Goal: Task Accomplishment & Management: Complete application form

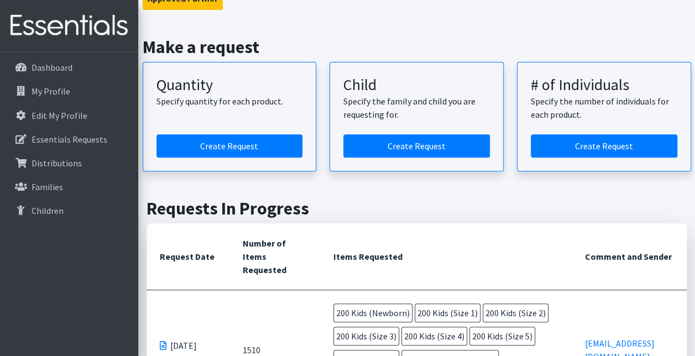
scroll to position [136, 0]
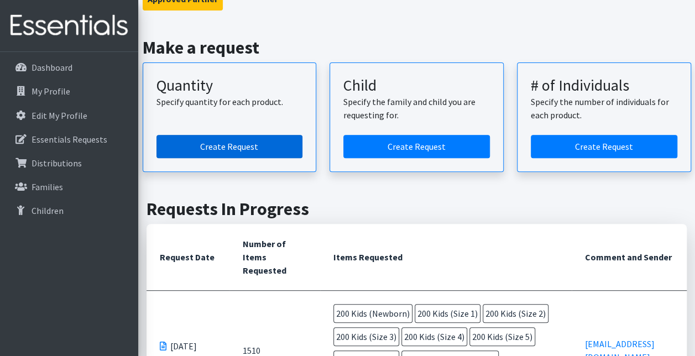
click at [232, 145] on link "Create Request" at bounding box center [229, 146] width 146 height 23
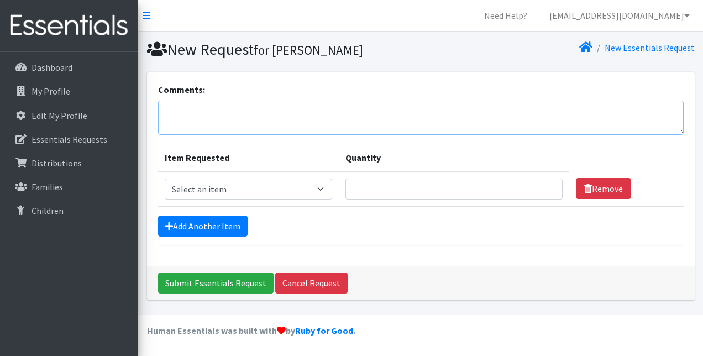
click at [221, 117] on textarea "Comments:" at bounding box center [421, 118] width 526 height 34
type textarea "Updated request"
click at [323, 189] on select "Select an item Kids (Newborn) Kids (Size 1) Kids (Size 2) Kids (Size 3) Kids (S…" at bounding box center [249, 189] width 168 height 21
select select "3400"
click at [165, 179] on select "Select an item Kids (Newborn) Kids (Size 1) Kids (Size 2) Kids (Size 3) Kids (S…" at bounding box center [249, 189] width 168 height 21
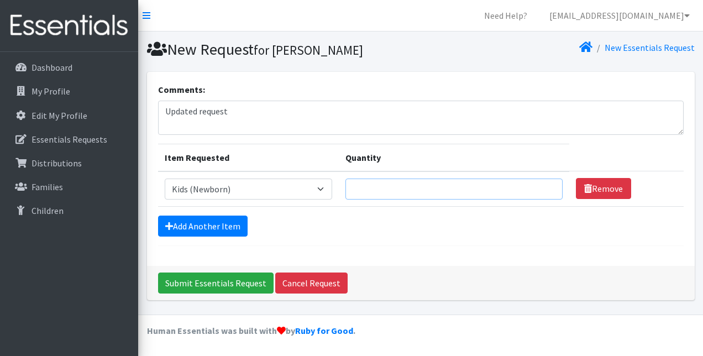
click at [506, 192] on input "Quantity" at bounding box center [453, 189] width 217 height 21
type input "1"
click at [547, 191] on input "1" at bounding box center [453, 189] width 217 height 21
type input "50"
click at [216, 221] on link "Add Another Item" at bounding box center [203, 226] width 90 height 21
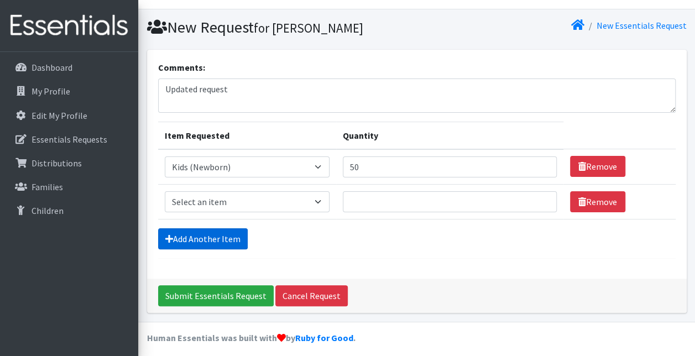
scroll to position [27, 0]
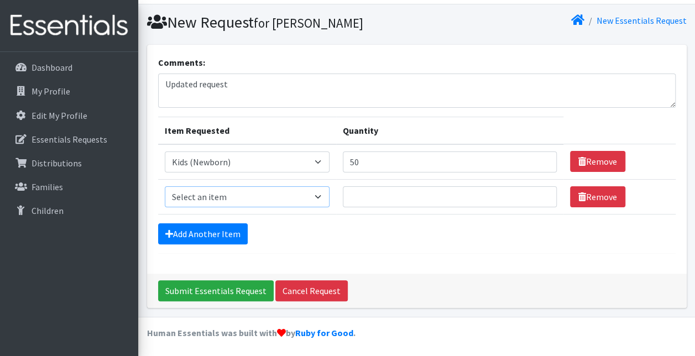
click at [319, 196] on select "Select an item Kids (Newborn) Kids (Size 1) Kids (Size 2) Kids (Size 3) Kids (S…" at bounding box center [247, 196] width 165 height 21
select select "3401"
click at [165, 186] on select "Select an item Kids (Newborn) Kids (Size 1) Kids (Size 2) Kids (Size 3) Kids (S…" at bounding box center [247, 196] width 165 height 21
click at [385, 192] on input "Quantity" at bounding box center [450, 196] width 214 height 21
type input "50"
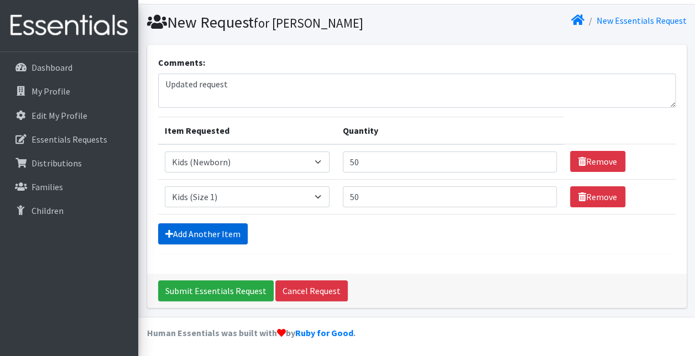
click at [230, 234] on link "Add Another Item" at bounding box center [203, 233] width 90 height 21
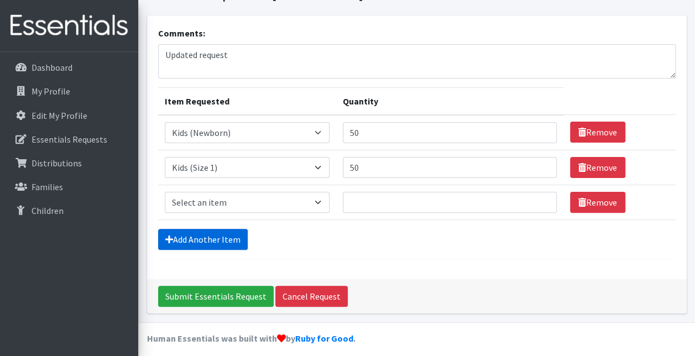
scroll to position [62, 0]
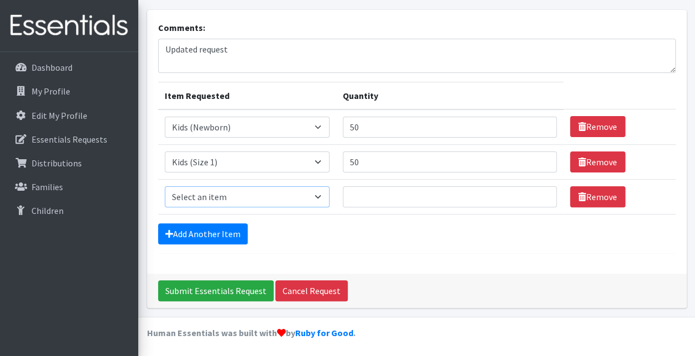
click at [322, 193] on select "Select an item Kids (Newborn) Kids (Size 1) Kids (Size 2) Kids (Size 3) Kids (S…" at bounding box center [247, 196] width 165 height 21
select select "3420"
click at [165, 186] on select "Select an item Kids (Newborn) Kids (Size 1) Kids (Size 2) Kids (Size 3) Kids (S…" at bounding box center [247, 196] width 165 height 21
click at [369, 200] on input "Quantity" at bounding box center [450, 196] width 214 height 21
type input "50"
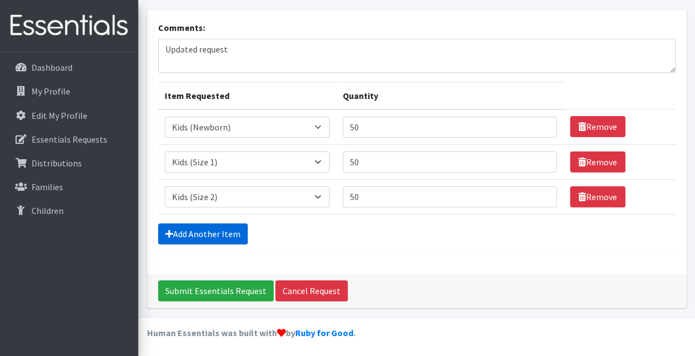
click at [209, 235] on link "Add Another Item" at bounding box center [203, 233] width 90 height 21
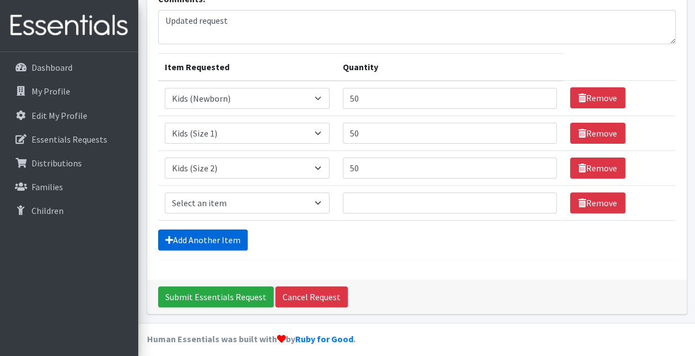
scroll to position [96, 0]
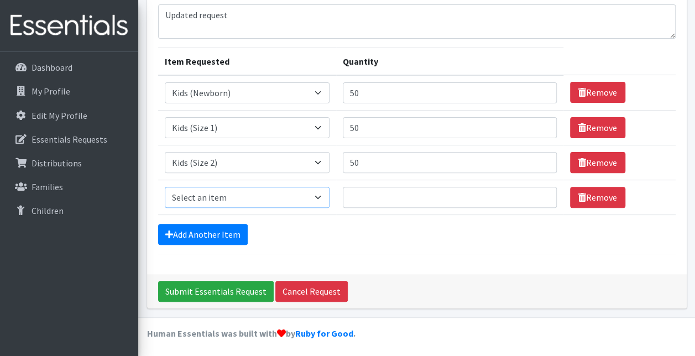
click at [322, 200] on select "Select an item Kids (Newborn) Kids (Size 1) Kids (Size 2) Kids (Size 3) Kids (S…" at bounding box center [247, 197] width 165 height 21
select select "3393"
click at [165, 187] on select "Select an item Kids (Newborn) Kids (Size 1) Kids (Size 2) Kids (Size 3) Kids (S…" at bounding box center [247, 197] width 165 height 21
click at [371, 195] on input "Quantity" at bounding box center [450, 197] width 214 height 21
type input "50"
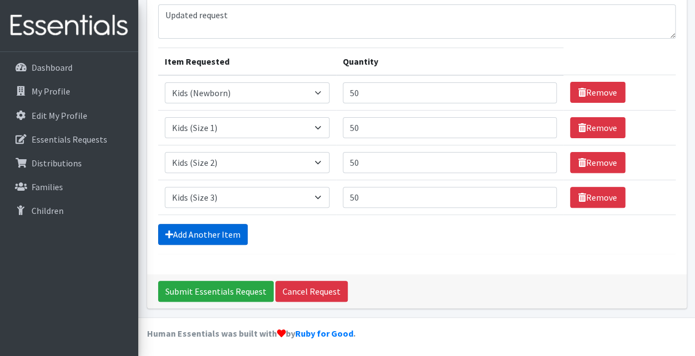
click at [212, 230] on link "Add Another Item" at bounding box center [203, 234] width 90 height 21
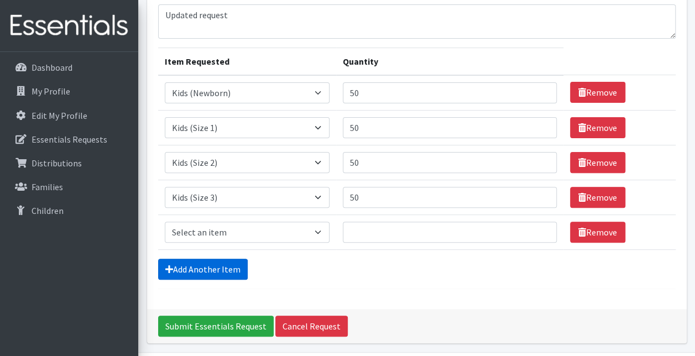
scroll to position [131, 0]
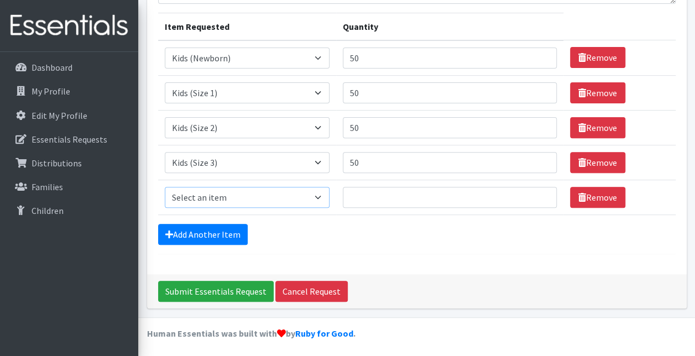
click at [318, 193] on select "Select an item Kids (Newborn) Kids (Size 1) Kids (Size 2) Kids (Size 3) Kids (S…" at bounding box center [247, 197] width 165 height 21
select select "3394"
click at [165, 187] on select "Select an item Kids (Newborn) Kids (Size 1) Kids (Size 2) Kids (Size 3) Kids (S…" at bounding box center [247, 197] width 165 height 21
click at [362, 197] on input "Quantity" at bounding box center [450, 197] width 214 height 21
type input "50"
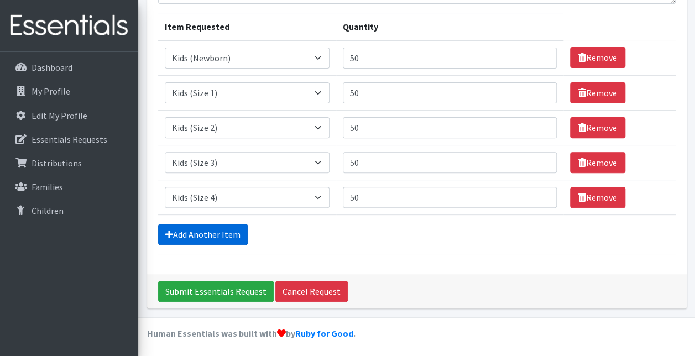
click at [203, 229] on link "Add Another Item" at bounding box center [203, 234] width 90 height 21
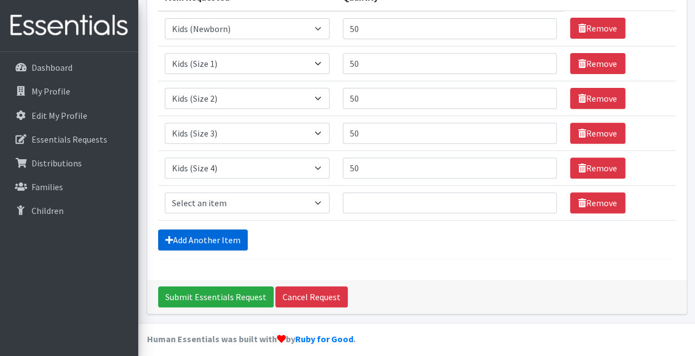
scroll to position [166, 0]
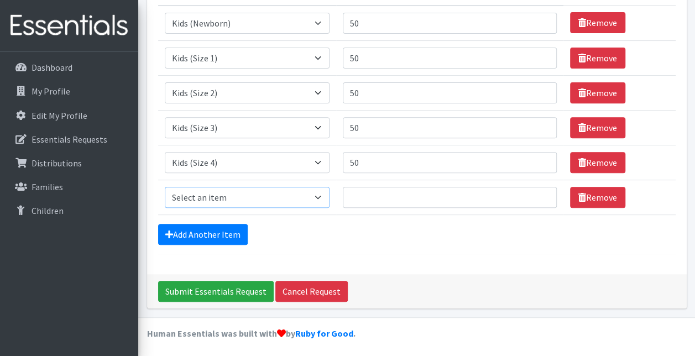
click at [316, 197] on select "Select an item Kids (Newborn) Kids (Size 1) Kids (Size 2) Kids (Size 3) Kids (S…" at bounding box center [247, 197] width 165 height 21
select select "3407"
click at [165, 187] on select "Select an item Kids (Newborn) Kids (Size 1) Kids (Size 2) Kids (Size 3) Kids (S…" at bounding box center [247, 197] width 165 height 21
click at [380, 198] on input "Quantity" at bounding box center [450, 197] width 214 height 21
type input "50"
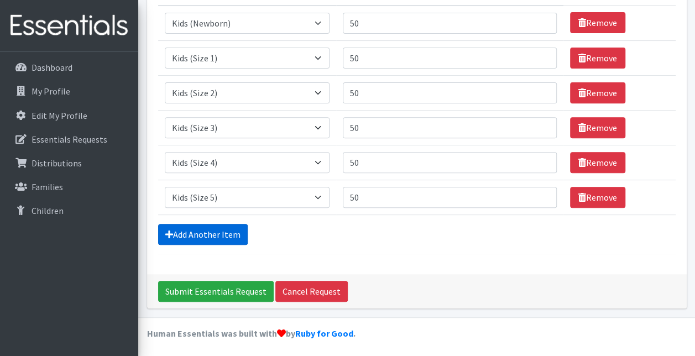
click at [228, 232] on link "Add Another Item" at bounding box center [203, 234] width 90 height 21
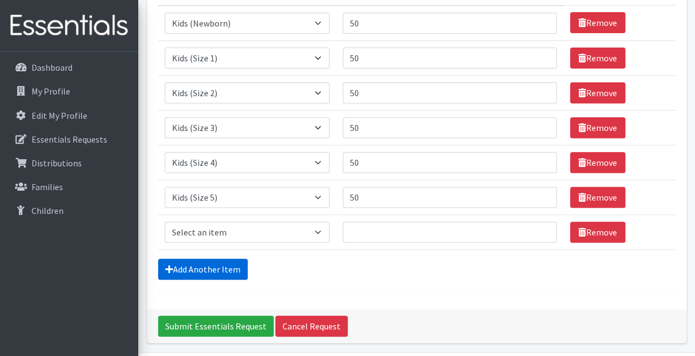
scroll to position [200, 0]
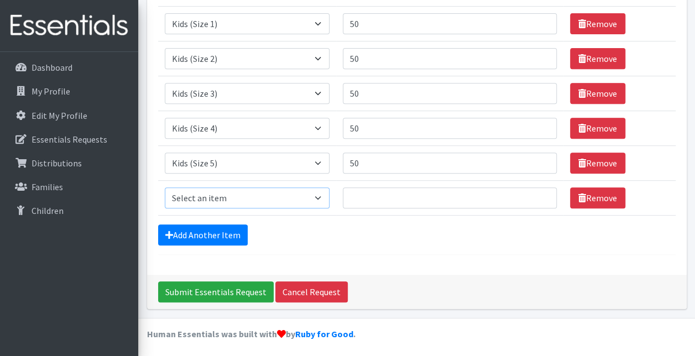
click at [315, 199] on select "Select an item Kids (Newborn) Kids (Size 1) Kids (Size 2) Kids (Size 3) Kids (S…" at bounding box center [247, 197] width 165 height 21
select select "3419"
click at [165, 187] on select "Select an item Kids (Newborn) Kids (Size 1) Kids (Size 2) Kids (Size 3) Kids (S…" at bounding box center [247, 197] width 165 height 21
click at [375, 198] on input "Quantity" at bounding box center [450, 197] width 214 height 21
type input "50"
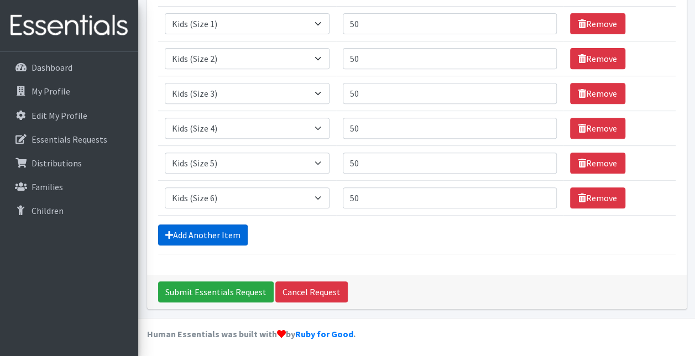
click at [227, 233] on link "Add Another Item" at bounding box center [203, 234] width 90 height 21
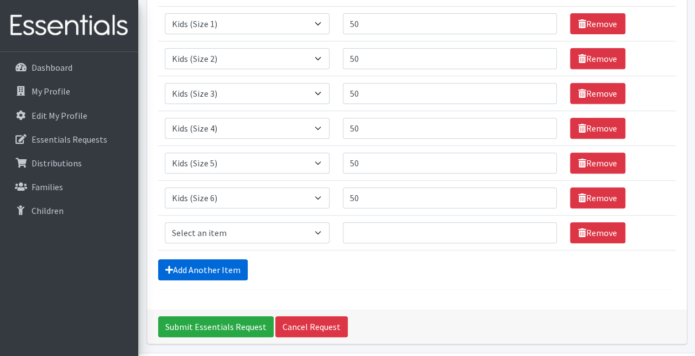
scroll to position [235, 0]
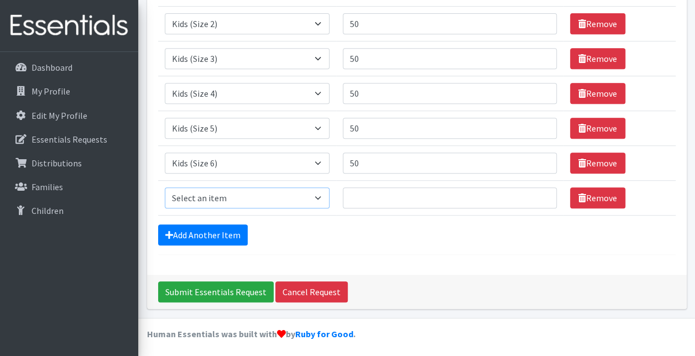
click at [320, 192] on select "Select an item Kids (Newborn) Kids (Size 1) Kids (Size 2) Kids (Size 3) Kids (S…" at bounding box center [247, 197] width 165 height 21
select select "3415"
click at [165, 187] on select "Select an item Kids (Newborn) Kids (Size 1) Kids (Size 2) Kids (Size 3) Kids (S…" at bounding box center [247, 197] width 165 height 21
click at [374, 197] on input "Quantity" at bounding box center [450, 197] width 214 height 21
type input "25"
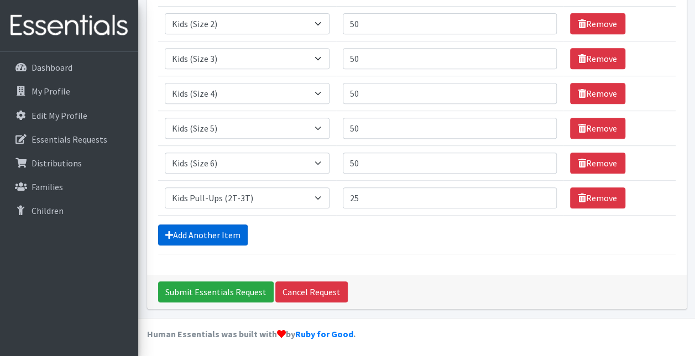
click at [223, 234] on link "Add Another Item" at bounding box center [203, 234] width 90 height 21
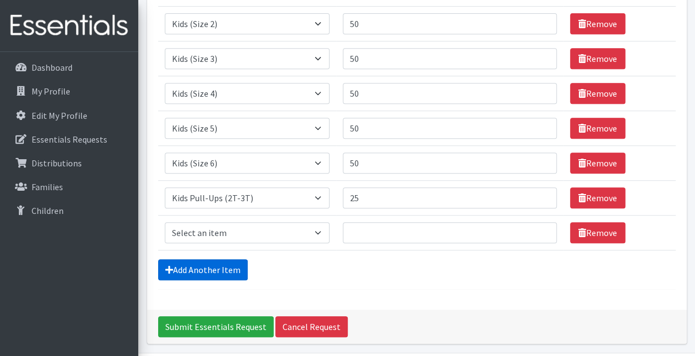
scroll to position [270, 0]
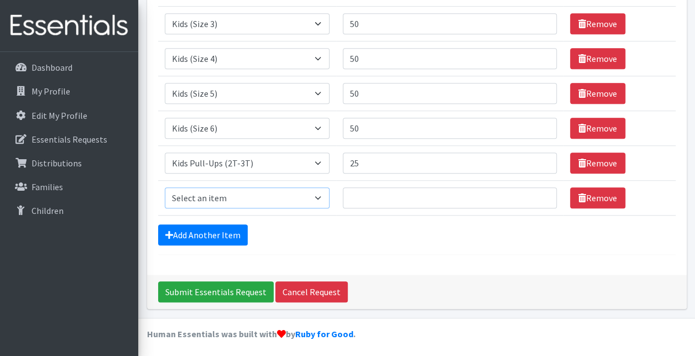
click at [315, 197] on select "Select an item Kids (Newborn) Kids (Size 1) Kids (Size 2) Kids (Size 3) Kids (S…" at bounding box center [247, 197] width 165 height 21
select select "3418"
click at [165, 187] on select "Select an item Kids (Newborn) Kids (Size 1) Kids (Size 2) Kids (Size 3) Kids (S…" at bounding box center [247, 197] width 165 height 21
click at [361, 198] on input "Quantity" at bounding box center [450, 197] width 214 height 21
type input "15"
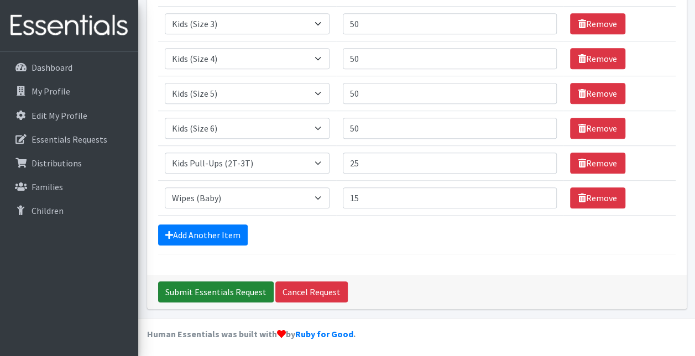
click at [212, 289] on input "Submit Essentials Request" at bounding box center [216, 291] width 116 height 21
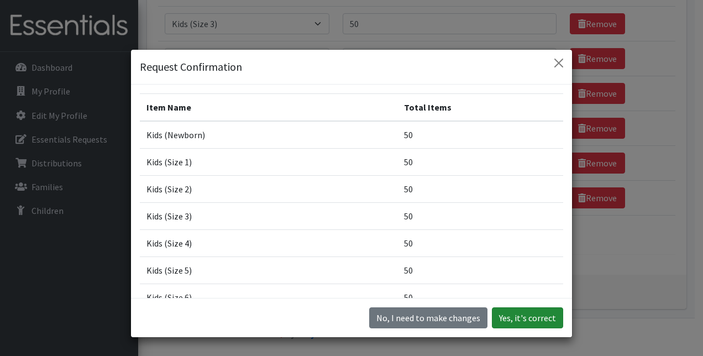
click at [528, 315] on button "Yes, it's correct" at bounding box center [527, 317] width 71 height 21
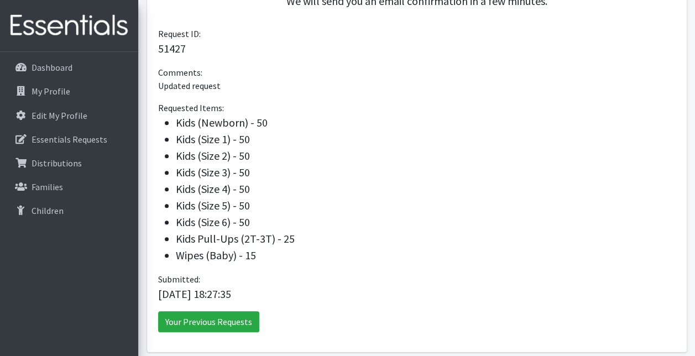
scroll to position [374, 0]
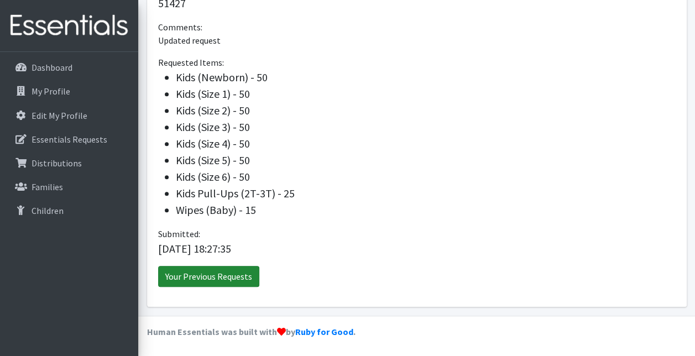
click at [236, 277] on link "Your Previous Requests" at bounding box center [208, 276] width 101 height 21
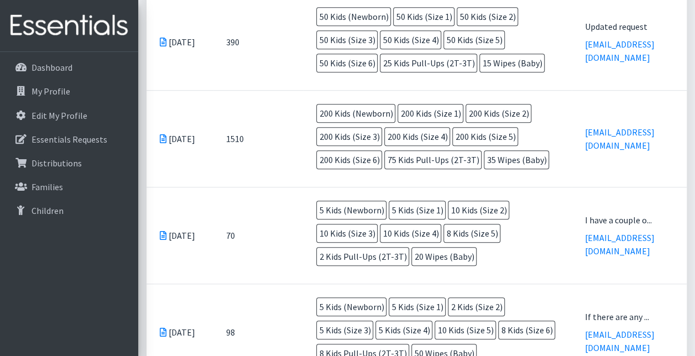
scroll to position [431, 0]
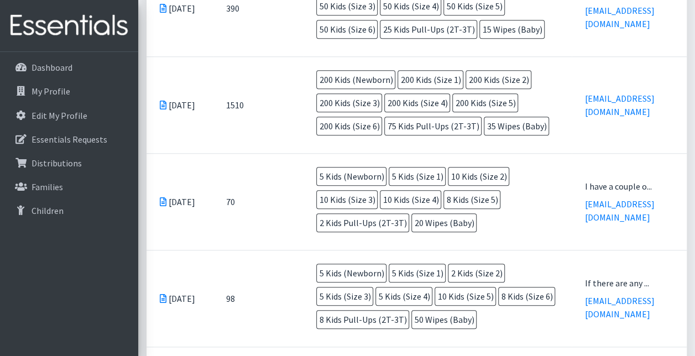
click at [163, 197] on icon at bounding box center [163, 201] width 7 height 9
click at [239, 161] on td "70" at bounding box center [258, 201] width 91 height 97
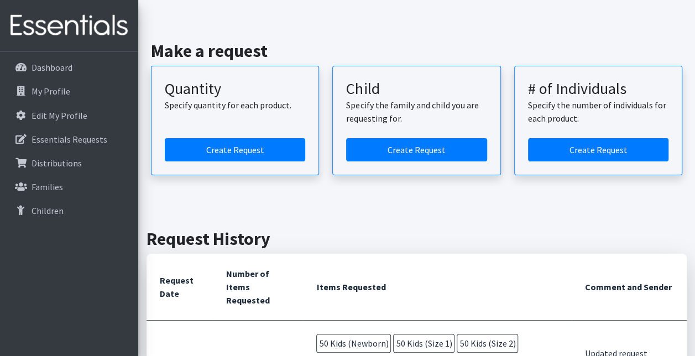
scroll to position [0, 0]
